Goal: Information Seeking & Learning: Find specific fact

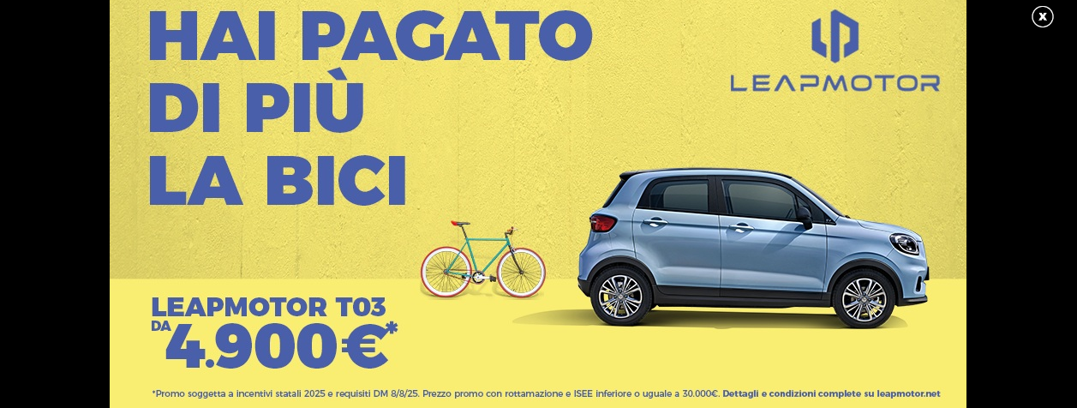
click at [1041, 6] on link at bounding box center [1051, 17] width 43 height 26
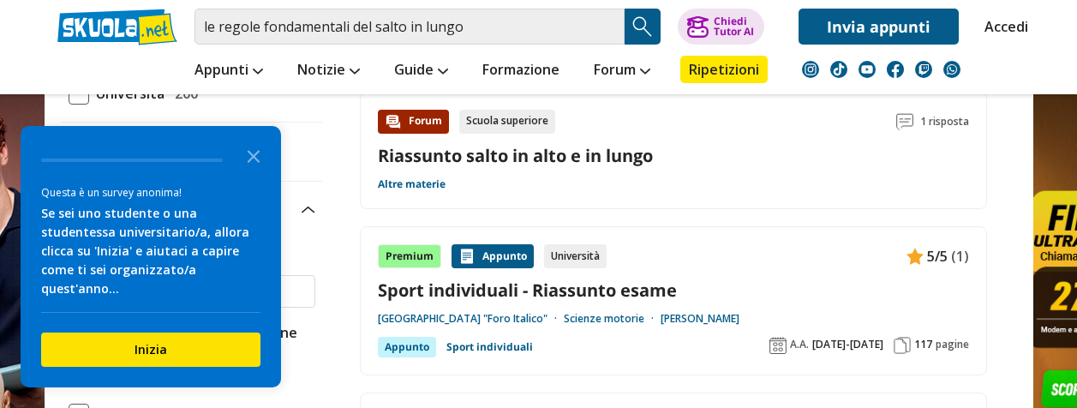
scroll to position [373, 0]
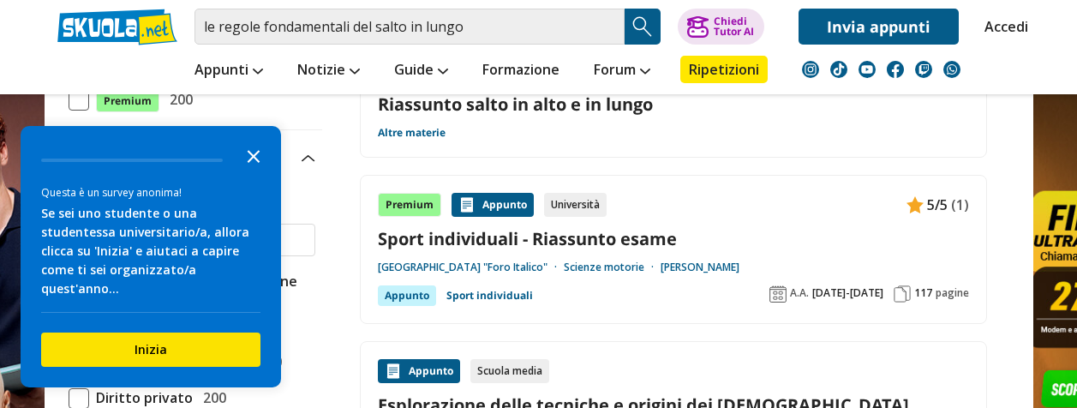
click at [260, 172] on icon "Close the survey" at bounding box center [253, 155] width 34 height 34
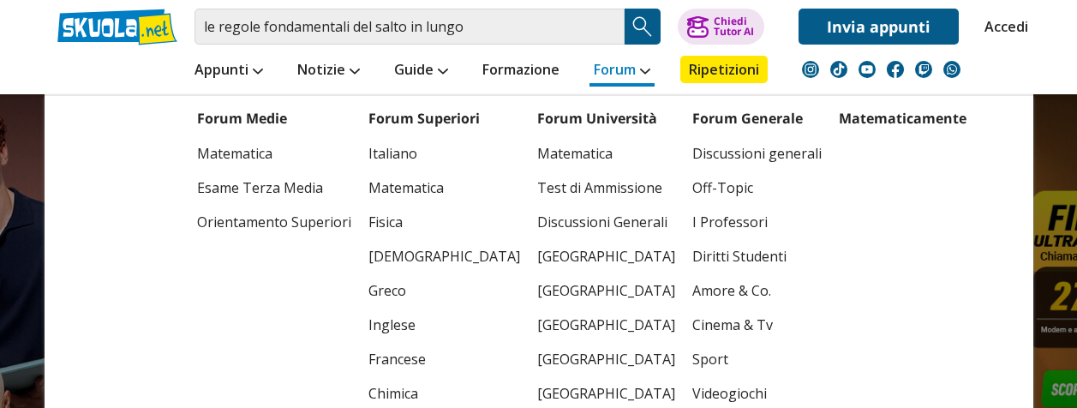
click at [618, 58] on link "Forum" at bounding box center [621, 71] width 65 height 31
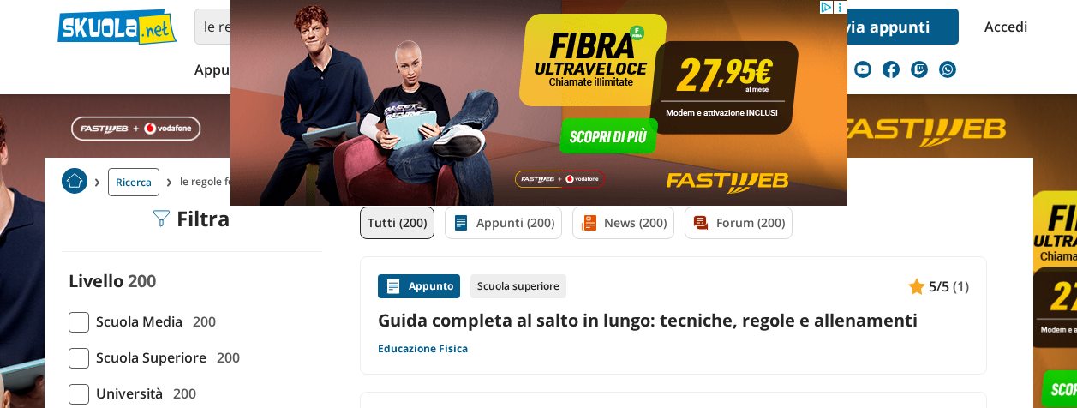
scroll to position [34, 0]
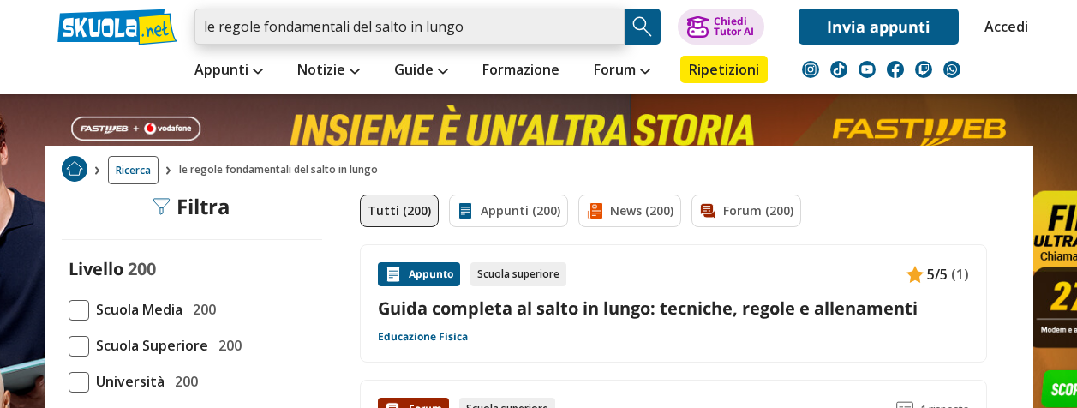
click at [582, 31] on input "le regole fondamentali del salto in lungo" at bounding box center [409, 27] width 430 height 36
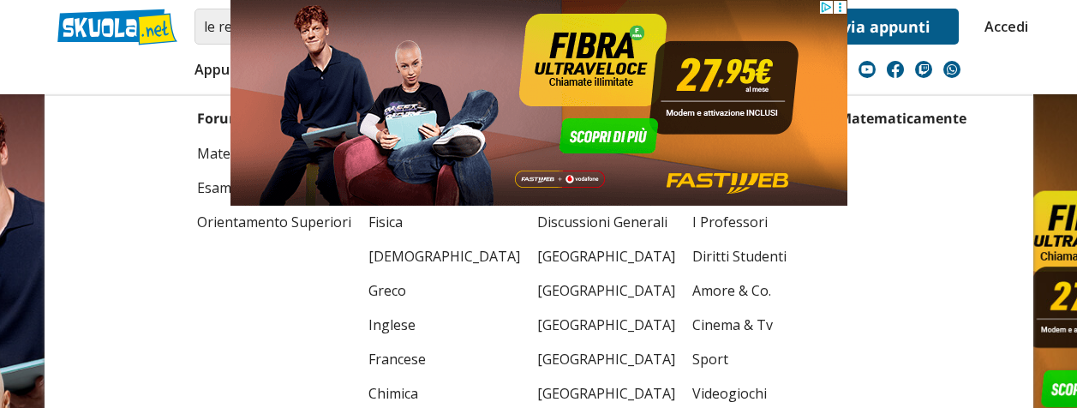
click at [644, 158] on img at bounding box center [538, 103] width 617 height 206
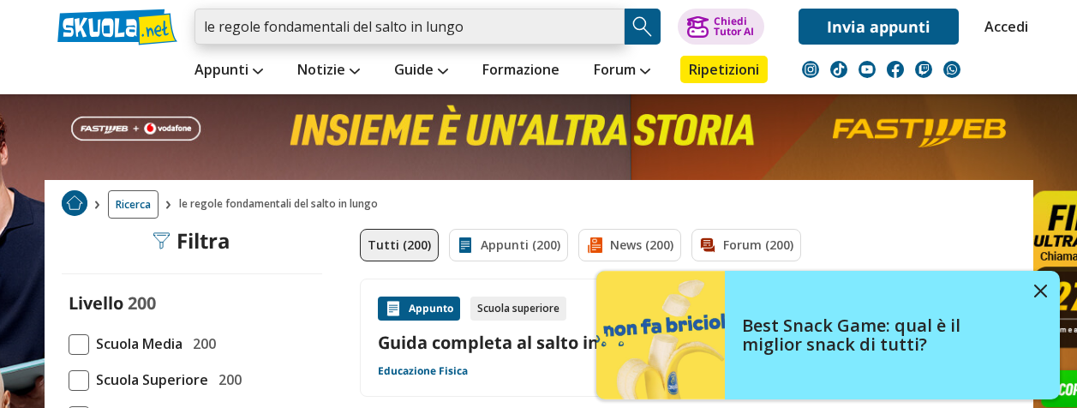
click at [531, 36] on input "le regole fondamentali del salto in lungo" at bounding box center [409, 27] width 430 height 36
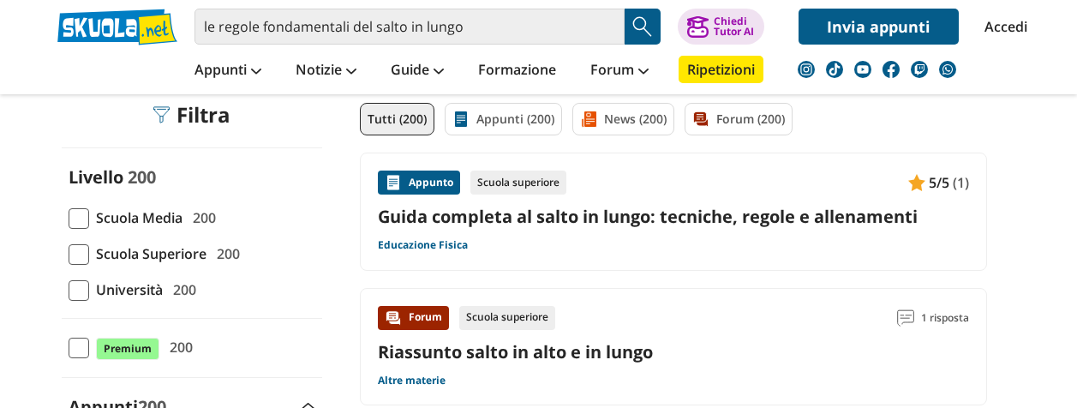
scroll to position [137, 0]
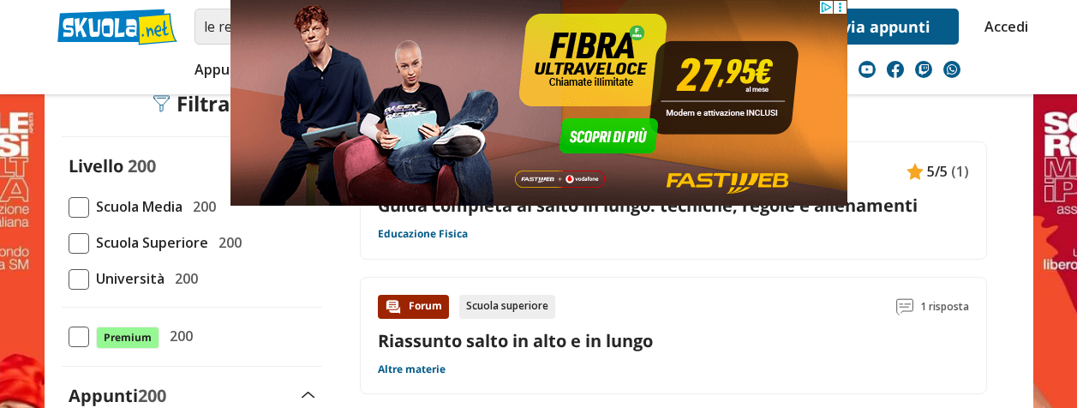
click at [836, 223] on div "Appunto Scuola superiore 5/5 (1) Guida completa al salto in lungo: tecniche, re…" at bounding box center [673, 200] width 591 height 82
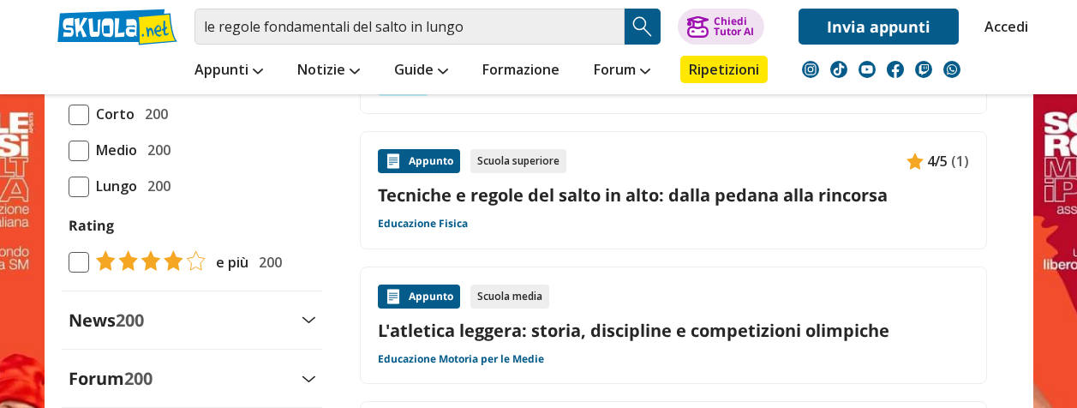
scroll to position [1722, 0]
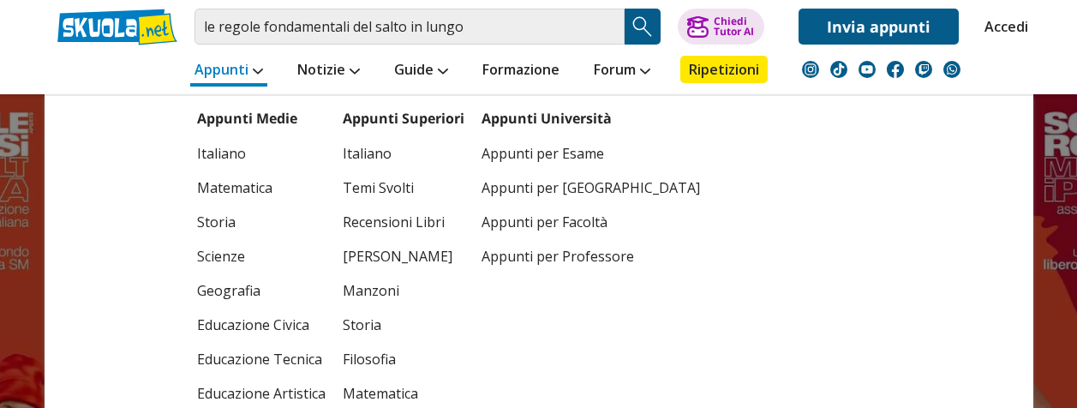
click at [242, 63] on link "Appunti" at bounding box center [228, 71] width 77 height 31
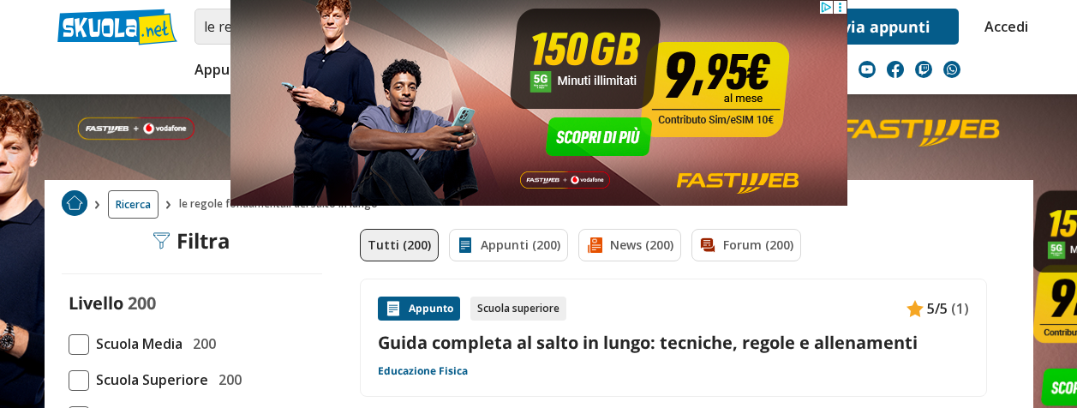
click at [1023, 52] on nav "Appunti Appunti Medie Italiano Matematica Storia Scienze Geografia Educazione C…" at bounding box center [598, 70] width 869 height 50
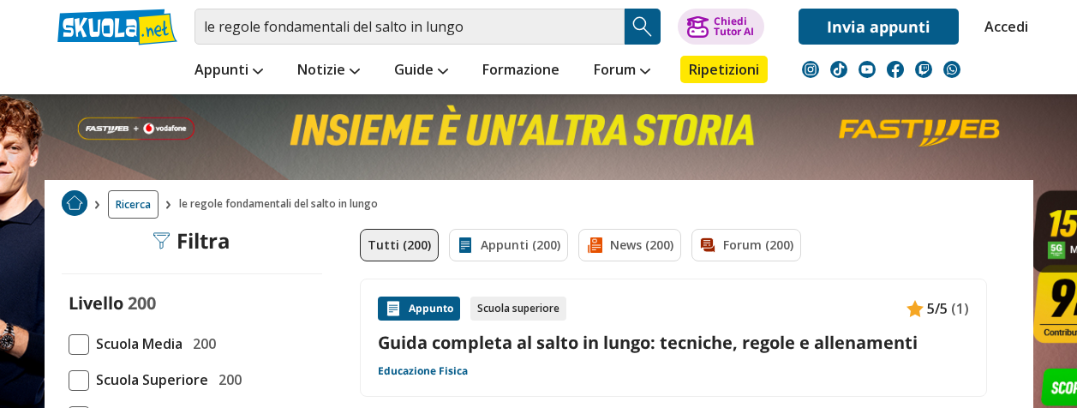
drag, startPoint x: 1023, startPoint y: 52, endPoint x: 1090, endPoint y: -18, distance: 97.5
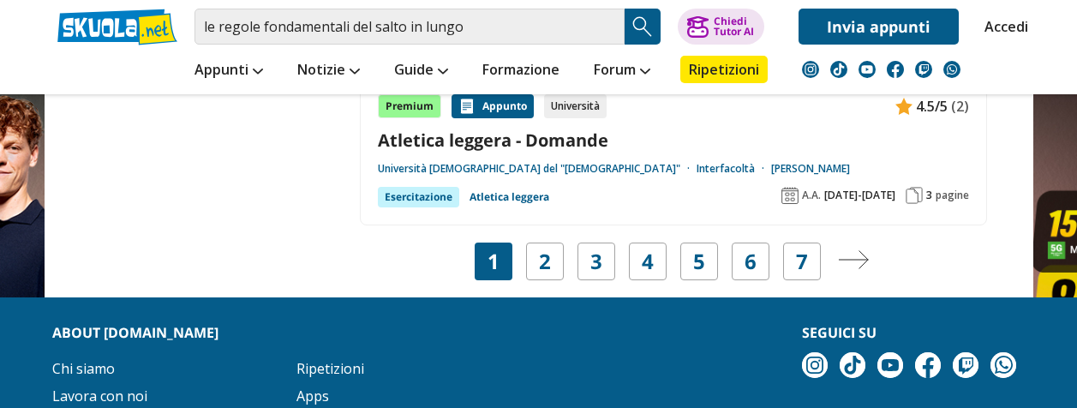
scroll to position [3223, 0]
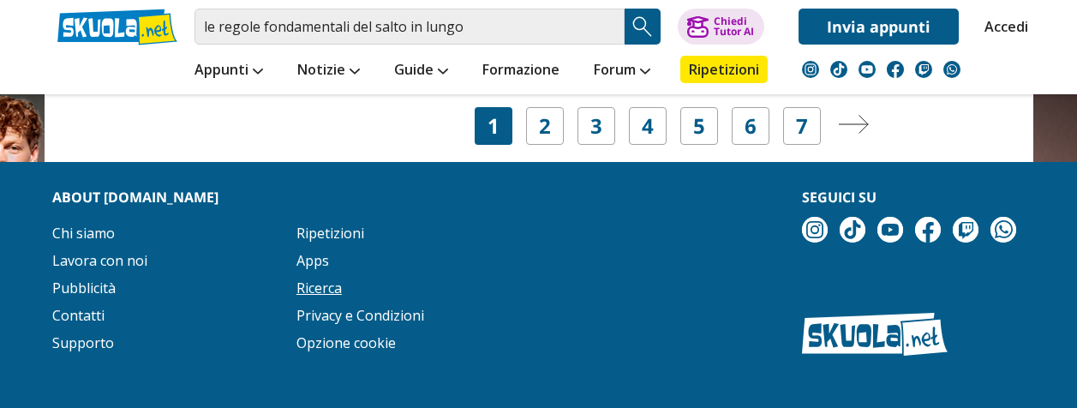
click at [302, 278] on link "Ricerca" at bounding box center [318, 287] width 45 height 19
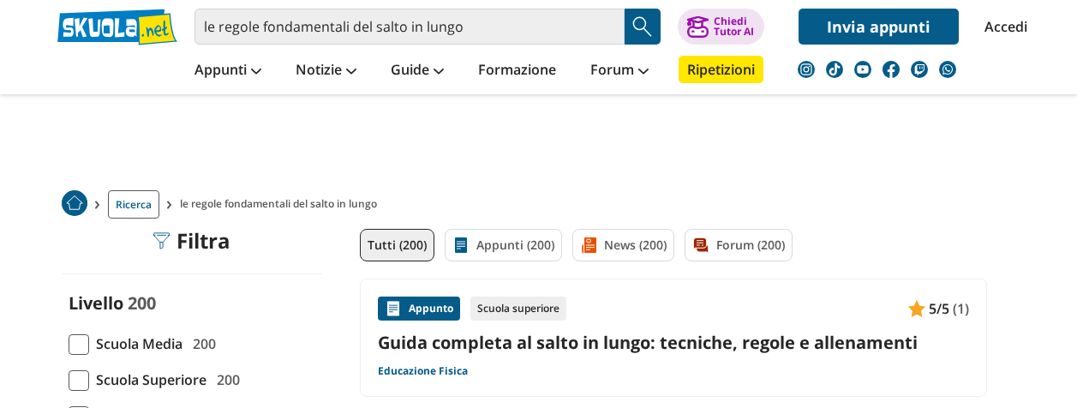
click at [644, 19] on img "Search Button" at bounding box center [643, 27] width 26 height 26
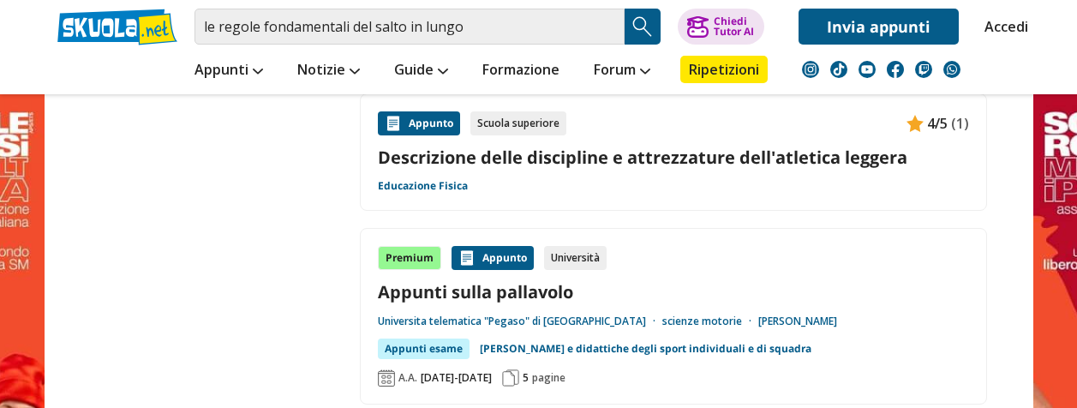
scroll to position [2844, 0]
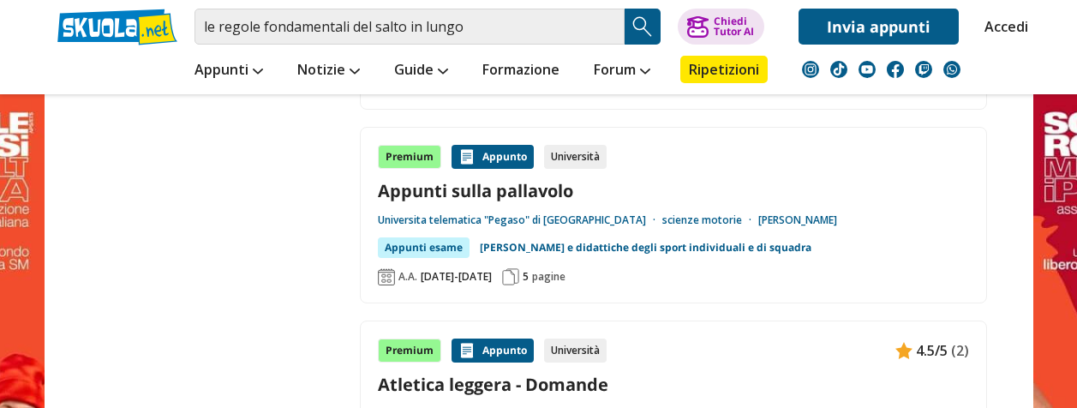
drag, startPoint x: 69, startPoint y: 274, endPoint x: -3, endPoint y: 282, distance: 73.2
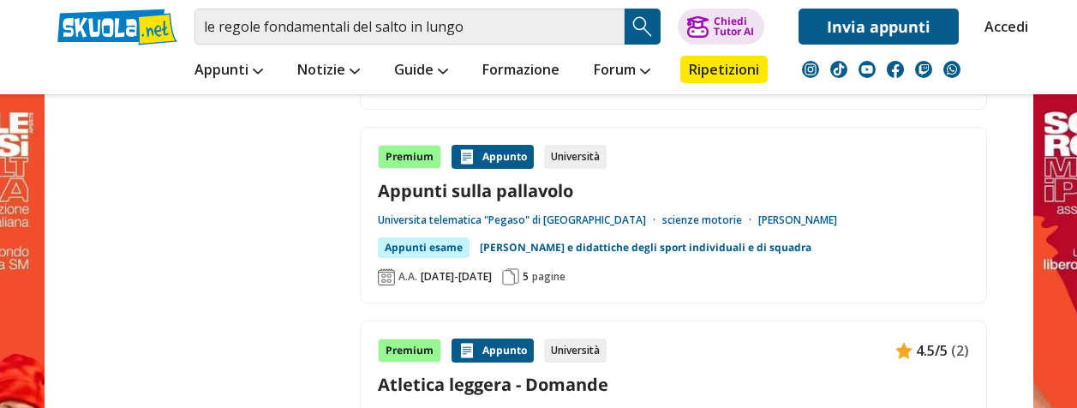
click at [24, 245] on link at bounding box center [538, 360] width 1077 height 720
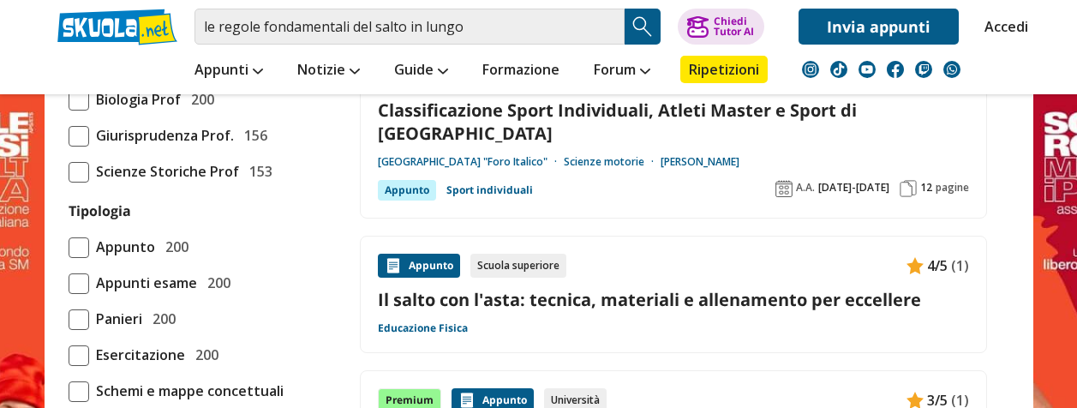
scroll to position [1336, 0]
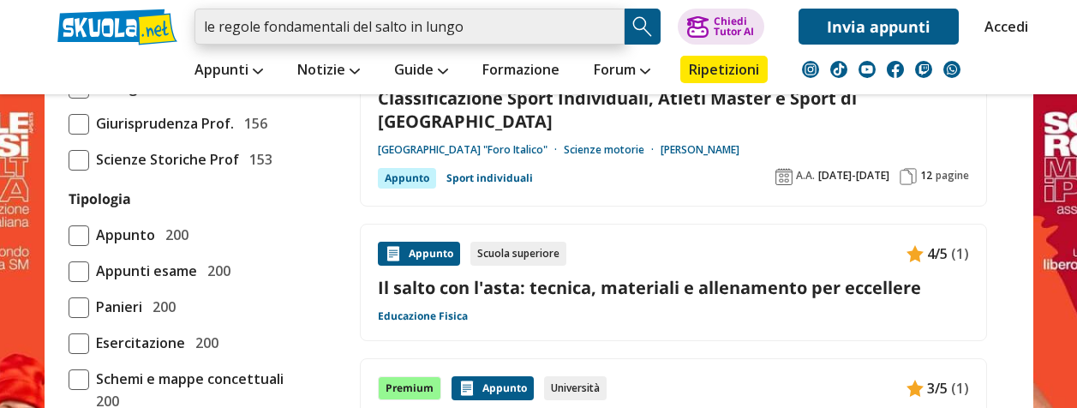
click at [469, 24] on input "le regole fondamentali del salto in lungo" at bounding box center [409, 27] width 430 height 36
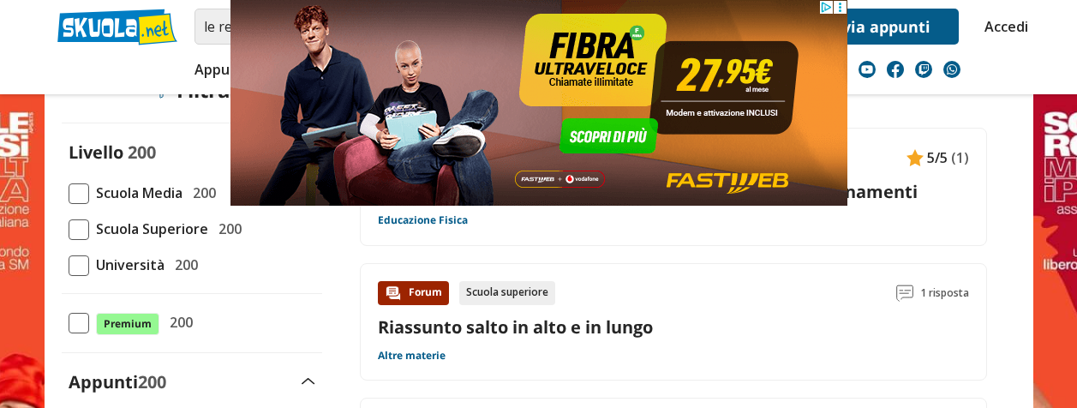
scroll to position [182, 0]
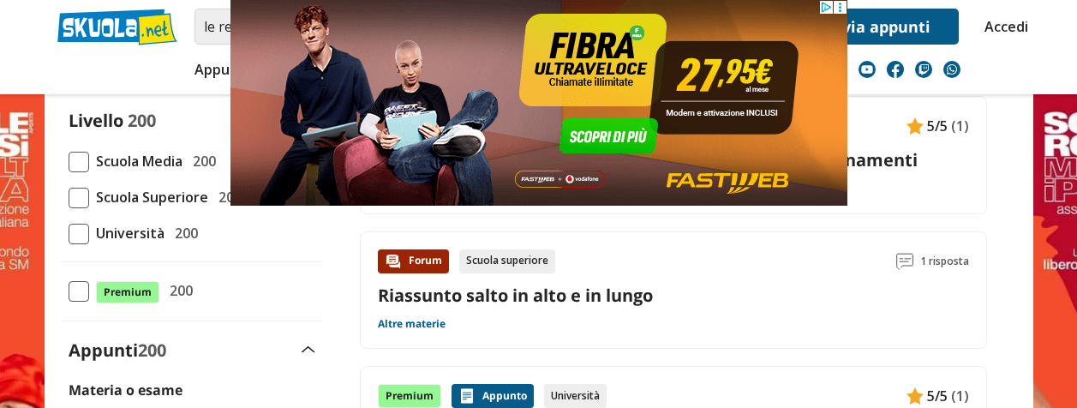
click at [840, 8] on icon at bounding box center [839, 7] width 13 height 13
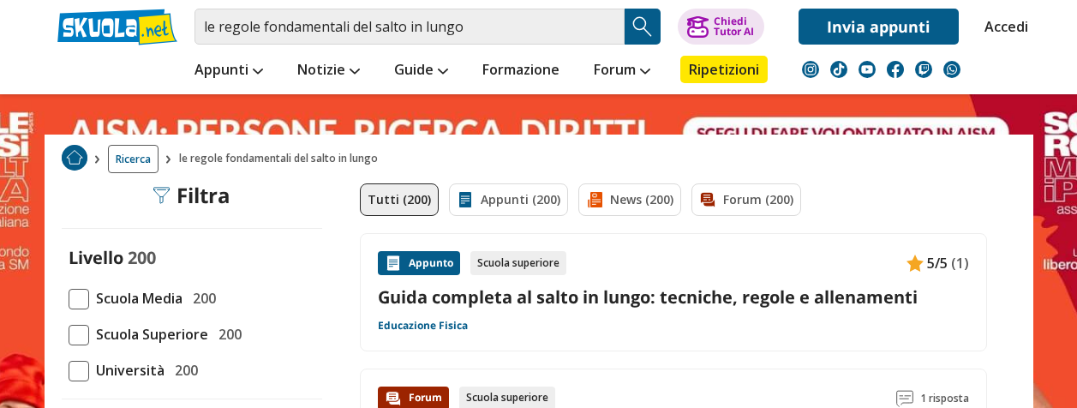
scroll to position [0, 0]
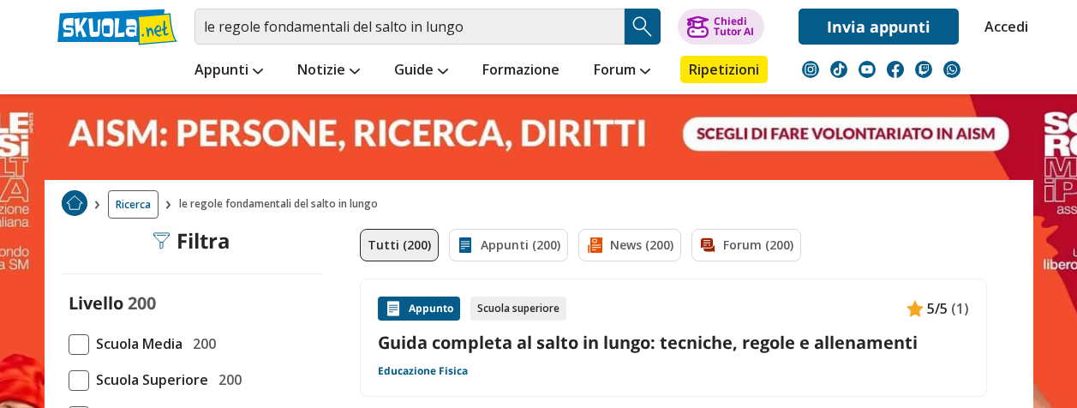
click at [643, 23] on img "Search Button" at bounding box center [643, 27] width 26 height 26
click at [646, 385] on div "Appunto Scuola superiore 5/5 (1) Guida completa al salto in lungo: tecniche, re…" at bounding box center [673, 337] width 627 height 118
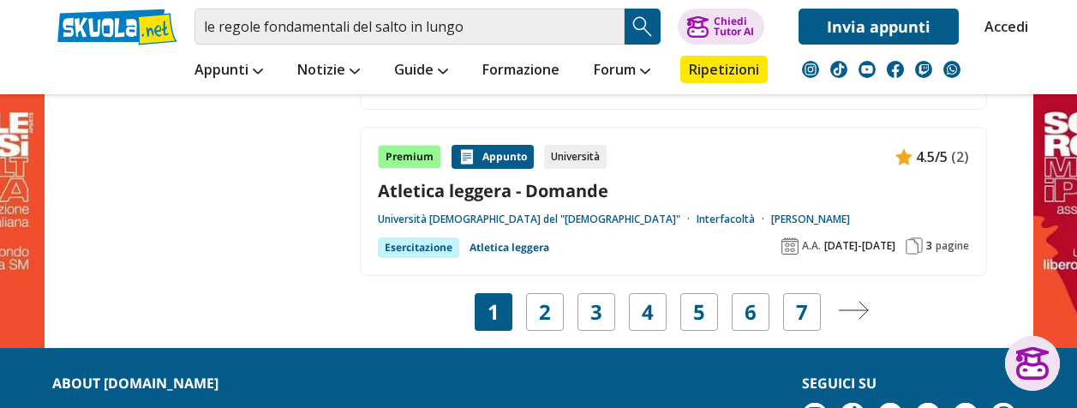
scroll to position [3223, 0]
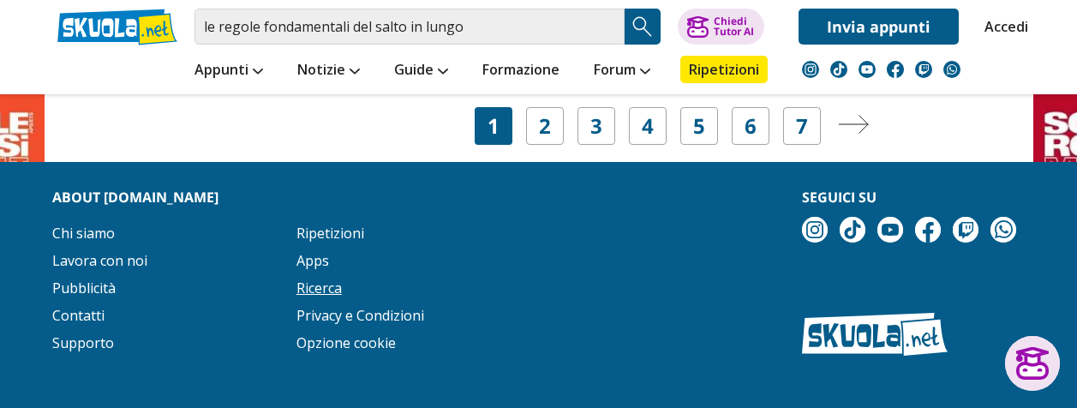
click at [318, 278] on link "Ricerca" at bounding box center [318, 287] width 45 height 19
click at [313, 251] on li "Apps" at bounding box center [411, 264] width 230 height 27
